Goal: Information Seeking & Learning: Check status

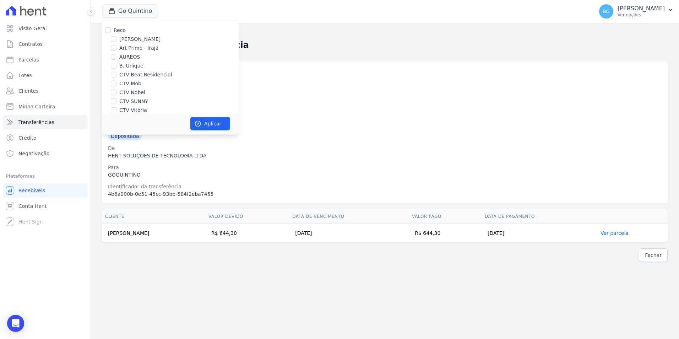
click at [131, 108] on label "CTV Vitória" at bounding box center [133, 109] width 28 height 7
click at [116, 108] on input "CTV Vitória" at bounding box center [114, 110] width 6 height 6
checkbox input "true"
click at [132, 50] on label "GoQuintino" at bounding box center [133, 51] width 28 height 7
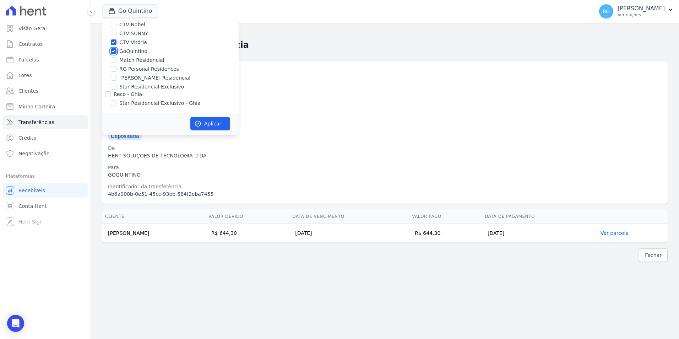
click at [116, 50] on input "GoQuintino" at bounding box center [114, 51] width 6 height 6
checkbox input "false"
click at [213, 123] on button "Aplicar" at bounding box center [210, 123] width 40 height 13
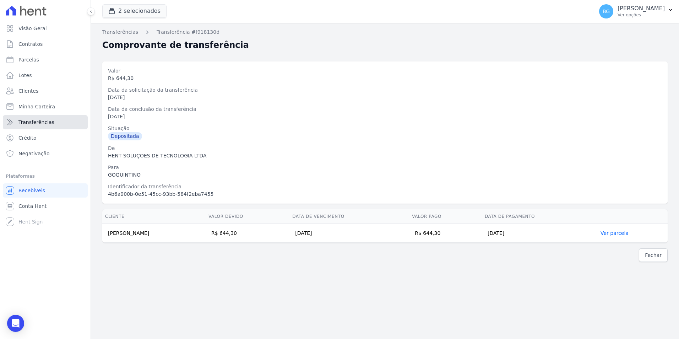
click at [30, 116] on link "Transferências" at bounding box center [45, 122] width 85 height 14
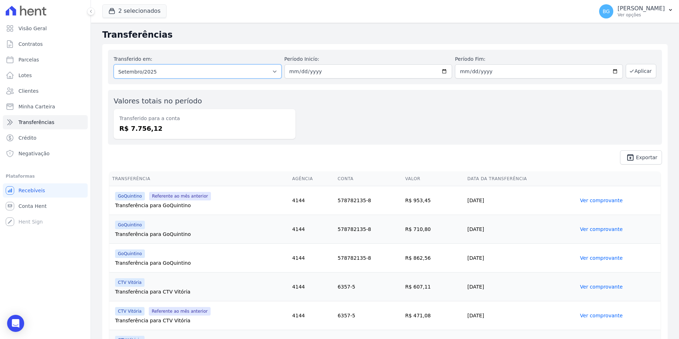
click at [165, 71] on select "Todos os meses Maio/2023 Junho/2023 Julho/2023 Agosto/2023 Setembro/2023 Outubr…" at bounding box center [198, 71] width 168 height 14
click at [126, 11] on button "2 selecionados" at bounding box center [134, 10] width 64 height 13
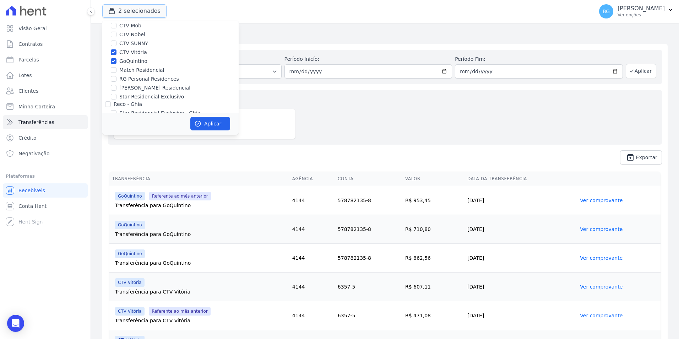
scroll to position [68, 0]
click at [125, 49] on label "GoQuintino" at bounding box center [133, 51] width 28 height 7
click at [116, 49] on input "GoQuintino" at bounding box center [114, 51] width 6 height 6
checkbox input "false"
click at [206, 124] on button "Aplicar" at bounding box center [210, 123] width 40 height 13
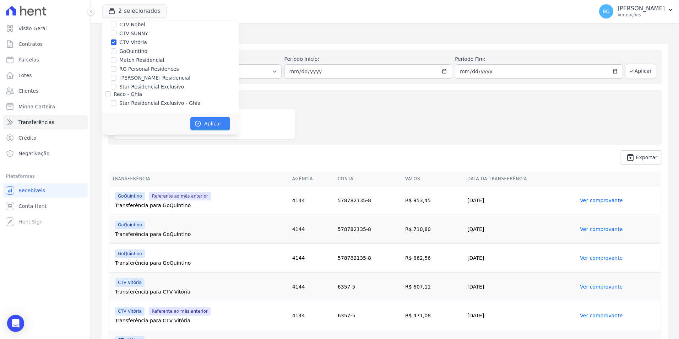
scroll to position [66, 0]
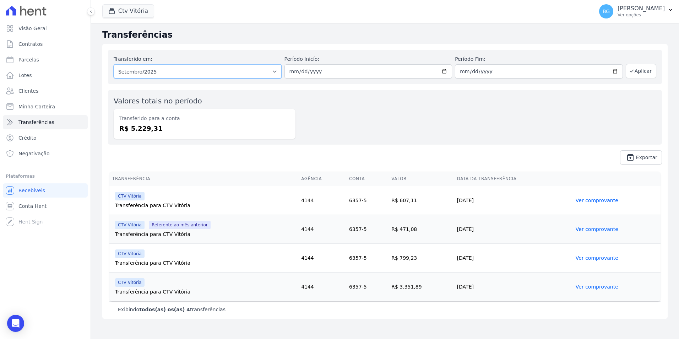
click at [208, 70] on select "Todos os meses Maio/2024 Junho/2024 Julho/2024 Agosto/2024 Setembro/2024 Outubr…" at bounding box center [198, 71] width 168 height 14
select select "08/2025"
click at [114, 64] on select "Todos os meses Maio/2024 Junho/2024 Julho/2024 Agosto/2024 Setembro/2024 Outubr…" at bounding box center [198, 71] width 168 height 14
click at [633, 69] on icon "button" at bounding box center [632, 71] width 6 height 6
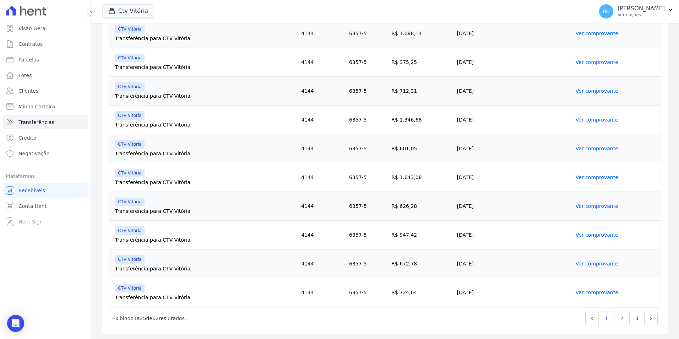
scroll to position [598, 0]
click at [633, 319] on link "3" at bounding box center [636, 317] width 15 height 13
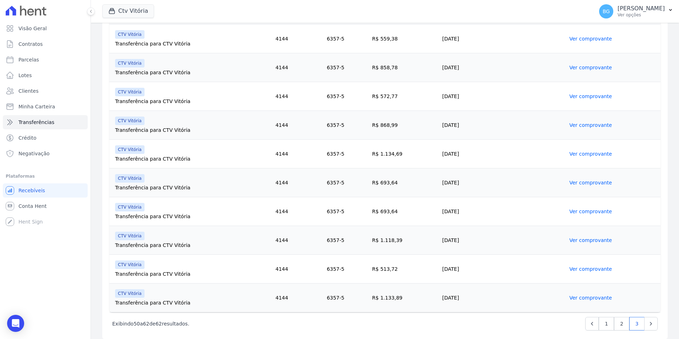
scroll to position [225, 0]
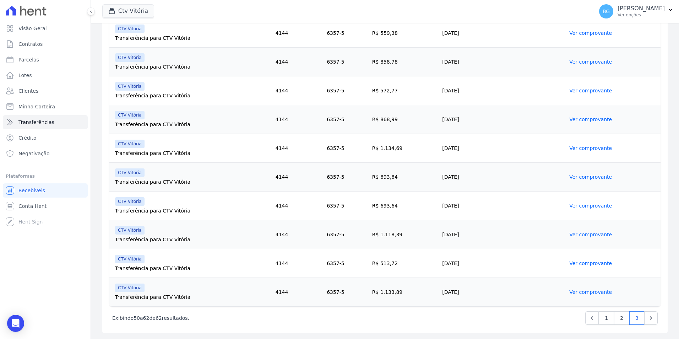
click at [383, 237] on td "R$ 1.118,39" at bounding box center [404, 234] width 70 height 29
click at [583, 234] on link "Ver comprovante" at bounding box center [590, 234] width 43 height 6
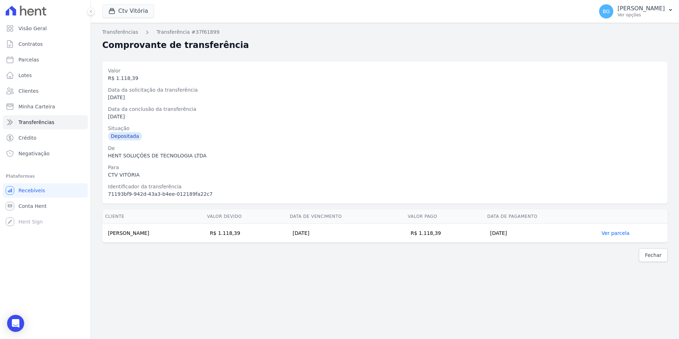
drag, startPoint x: 181, startPoint y: 232, endPoint x: 109, endPoint y: 235, distance: 72.8
click at [109, 235] on td "[PERSON_NAME]" at bounding box center [153, 233] width 102 height 19
copy td "[PERSON_NAME]"
